Goal: Information Seeking & Learning: Check status

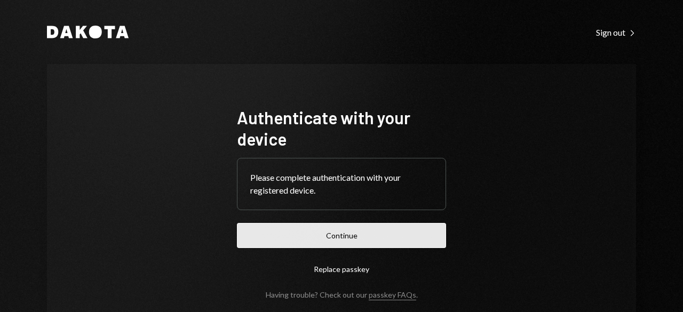
click at [351, 246] on button "Continue" at bounding box center [341, 235] width 209 height 25
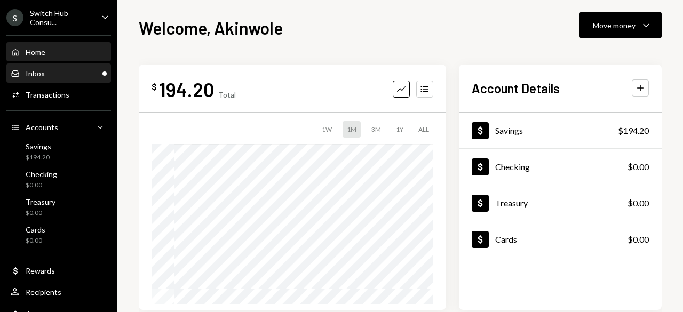
click at [82, 77] on div "Inbox Inbox" at bounding box center [59, 74] width 96 height 10
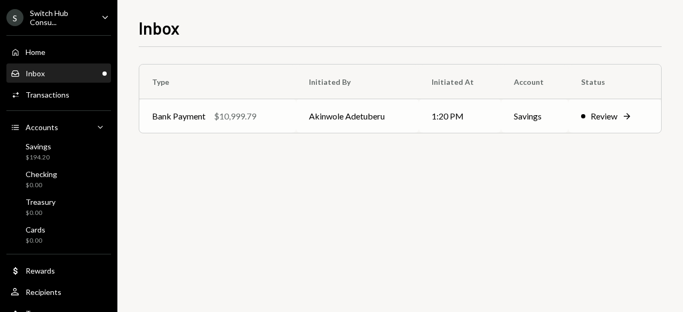
click at [622, 116] on icon "Right Arrow" at bounding box center [627, 116] width 11 height 11
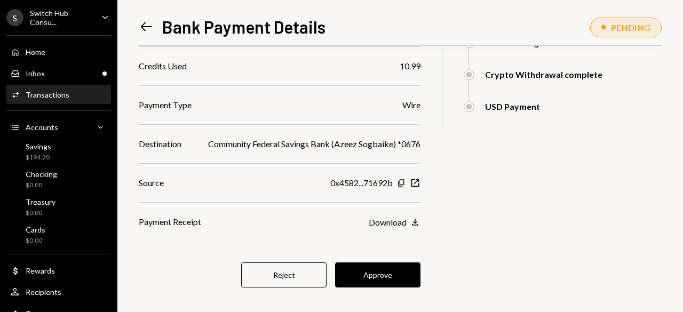
scroll to position [235, 0]
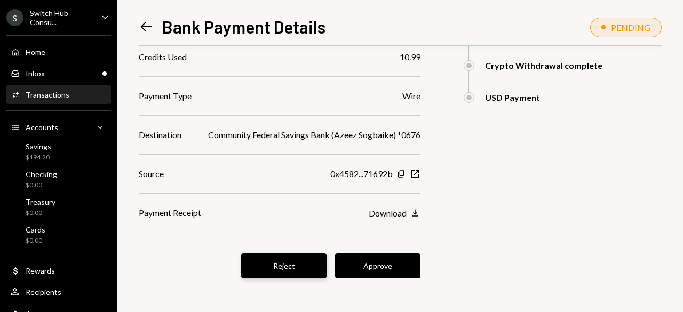
click at [289, 273] on button "Reject" at bounding box center [283, 266] width 85 height 25
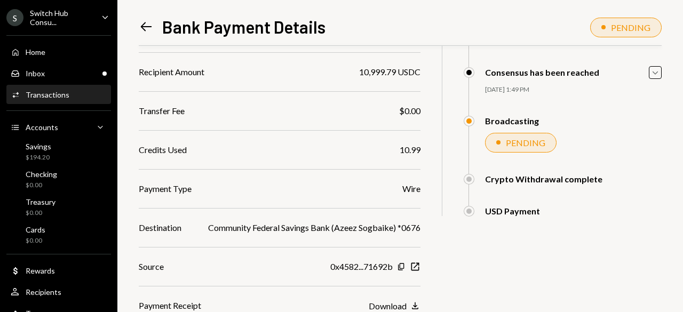
scroll to position [0, 0]
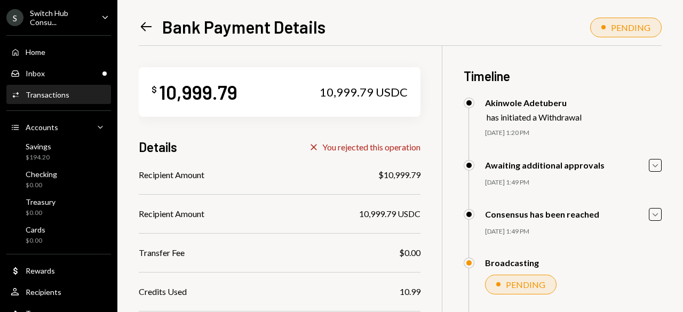
click at [147, 25] on icon "Left Arrow" at bounding box center [146, 26] width 15 height 15
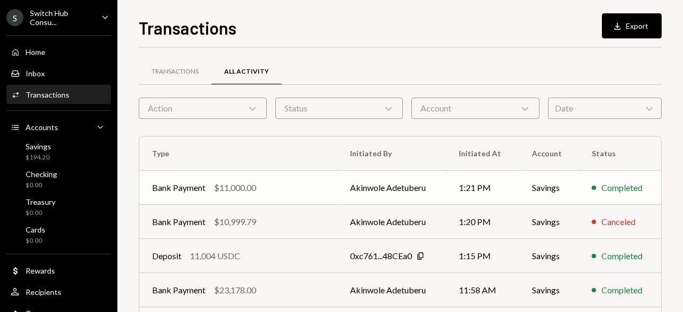
click at [276, 183] on div "Bank Payment $11,000.00" at bounding box center [238, 187] width 172 height 13
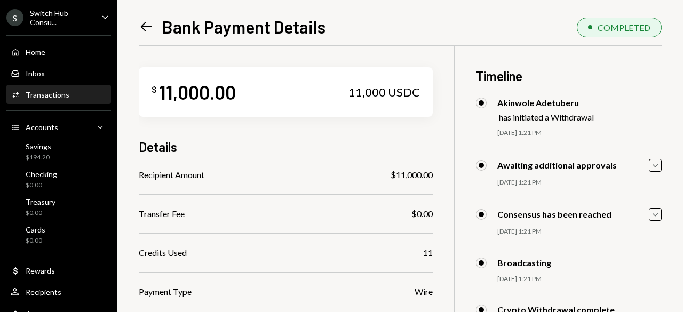
click at [142, 25] on icon "Left Arrow" at bounding box center [146, 26] width 15 height 15
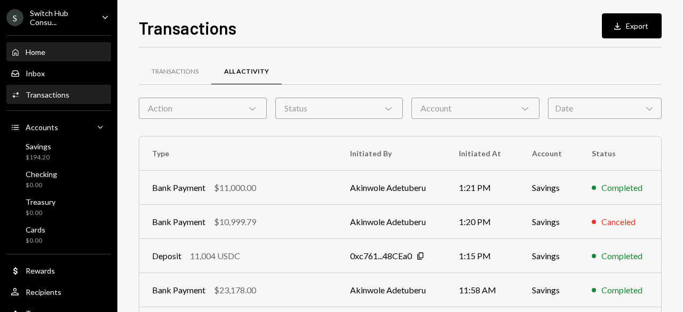
click at [41, 54] on div "Home" at bounding box center [36, 52] width 20 height 9
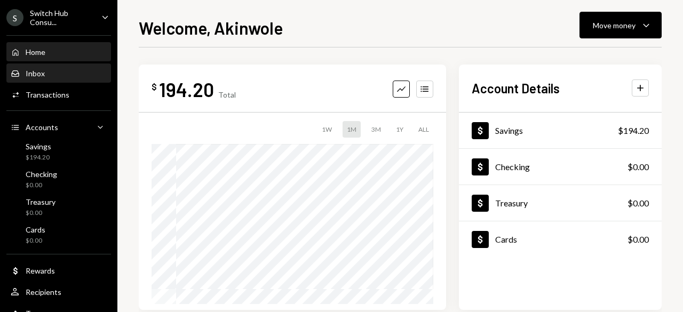
click at [43, 70] on div "Inbox" at bounding box center [35, 73] width 19 height 9
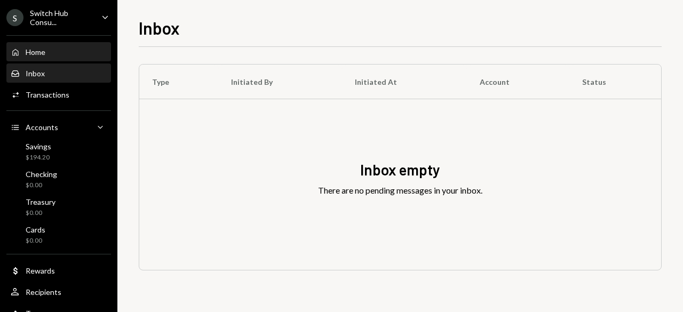
click at [59, 52] on div "Home Home" at bounding box center [59, 53] width 96 height 10
